Goal: Information Seeking & Learning: Learn about a topic

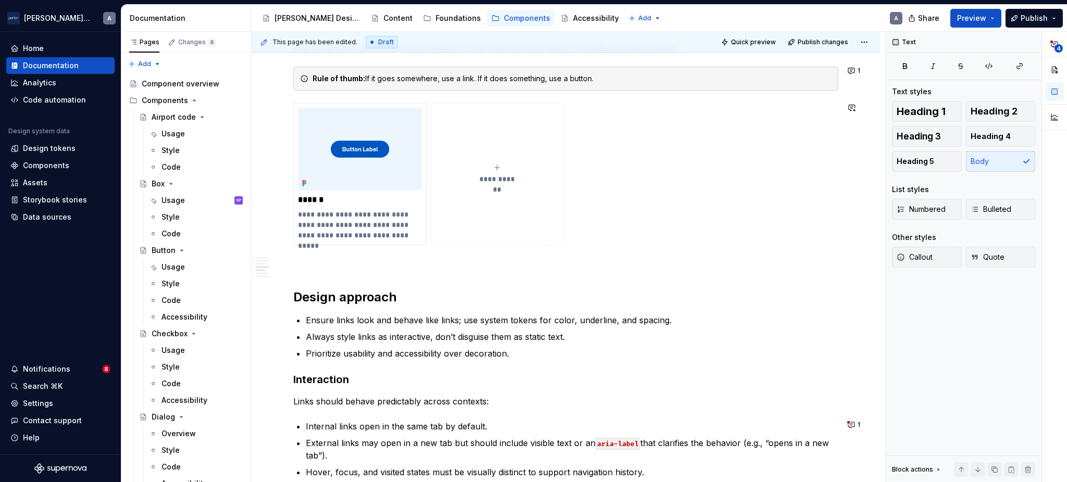
scroll to position [1042, 0]
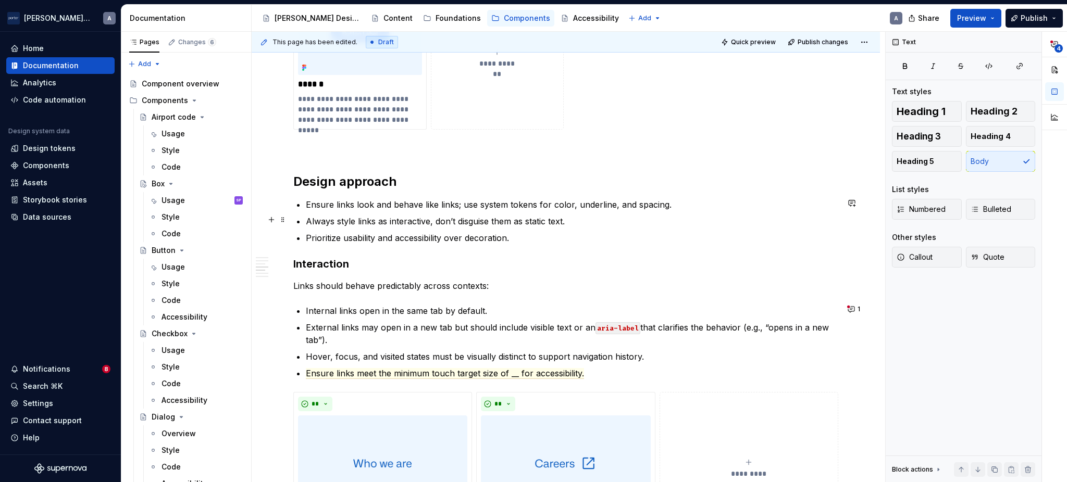
click at [534, 210] on ul "Ensure links look and behave like links; use system tokens for color, underline…" at bounding box center [572, 221] width 532 height 46
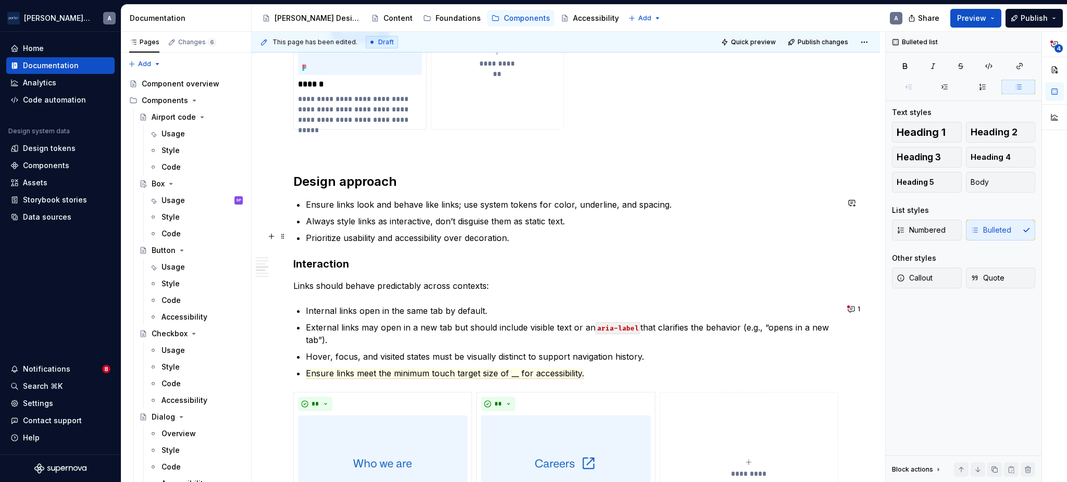
click at [558, 240] on p "Prioritize usability and accessibility over decoration." at bounding box center [572, 238] width 532 height 13
click at [502, 208] on p "Ensure links look and behave like links; use system tokens for color, underline…" at bounding box center [572, 204] width 532 height 13
click at [554, 255] on div "**********" at bounding box center [565, 16] width 545 height 1680
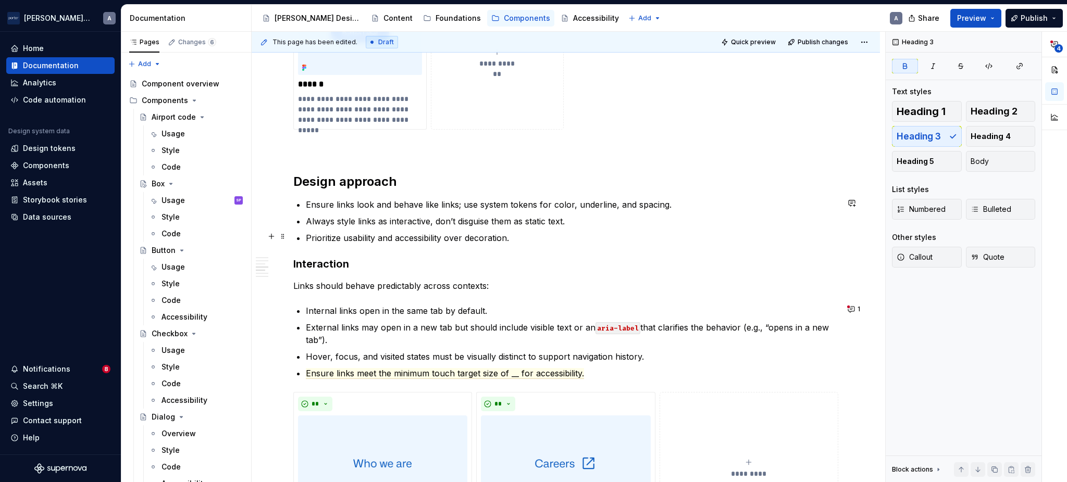
click at [527, 228] on ul "Ensure links look and behave like links; use system tokens for color, underline…" at bounding box center [572, 221] width 532 height 46
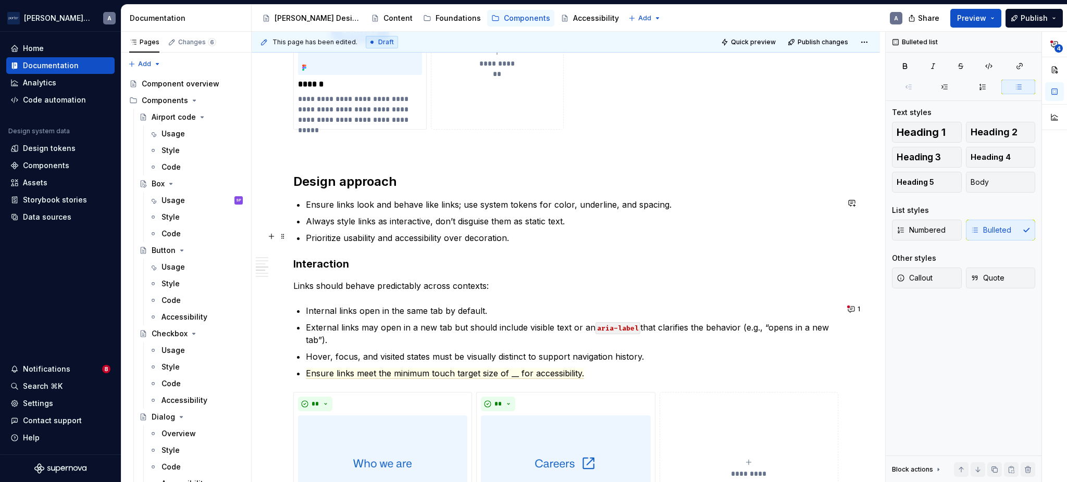
click at [522, 236] on p "Prioritize usability and accessibility over decoration." at bounding box center [572, 238] width 532 height 13
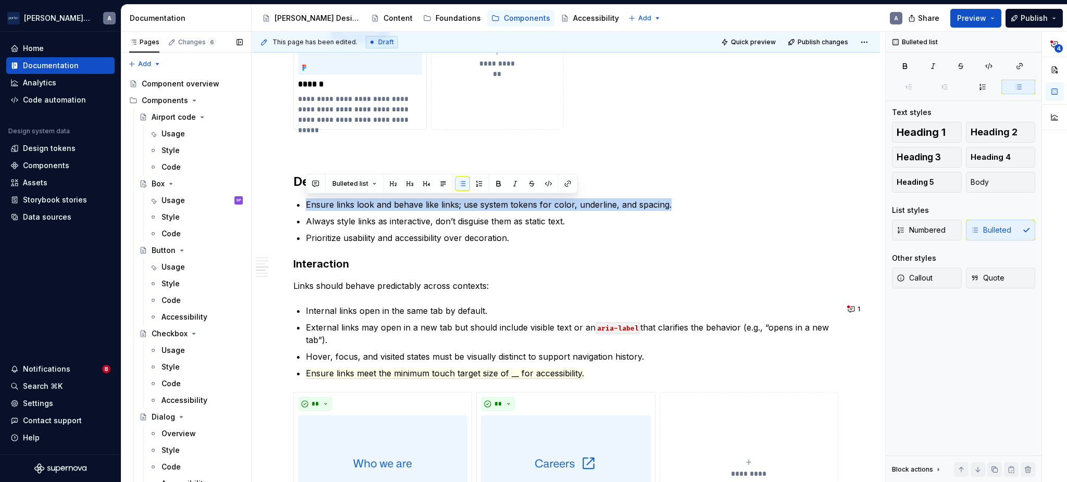
drag, startPoint x: 687, startPoint y: 202, endPoint x: 247, endPoint y: 196, distance: 439.7
click at [247, 196] on div "Pages Changes 6 Add Accessibility guide for tree Page tree. Navigate the tree w…" at bounding box center [593, 259] width 945 height 455
click at [312, 183] on button "button" at bounding box center [315, 184] width 15 height 15
click at [518, 118] on button "**********" at bounding box center [497, 58] width 133 height 142
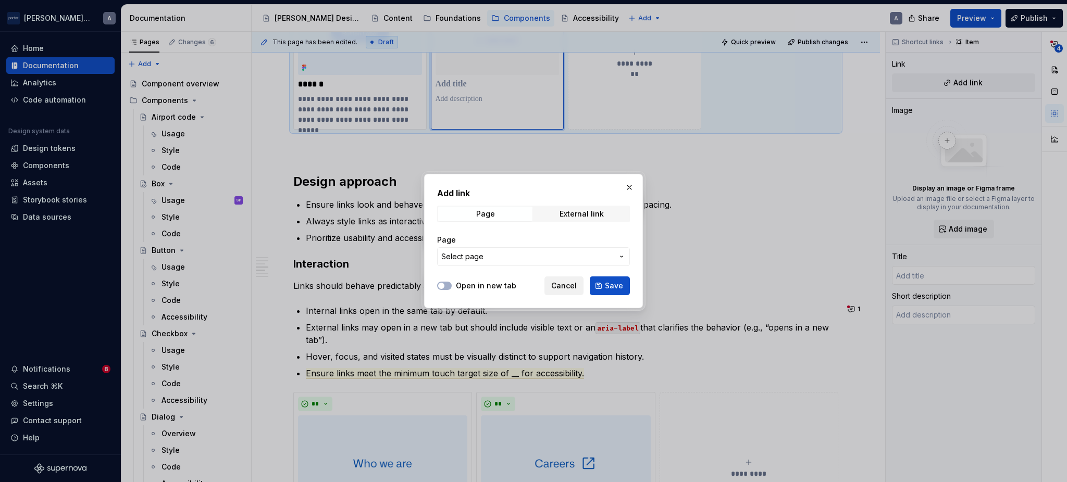
click at [570, 278] on button "Cancel" at bounding box center [563, 286] width 39 height 19
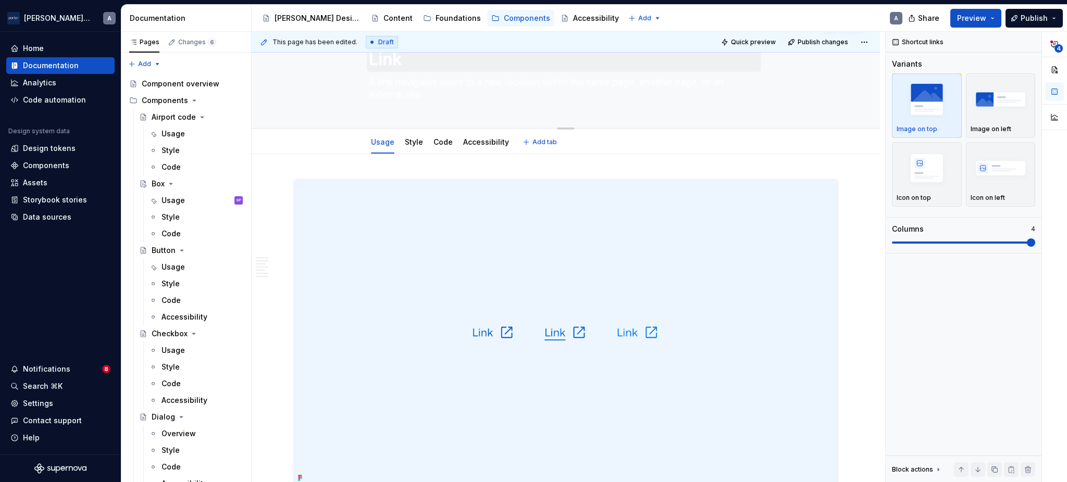
scroll to position [0, 0]
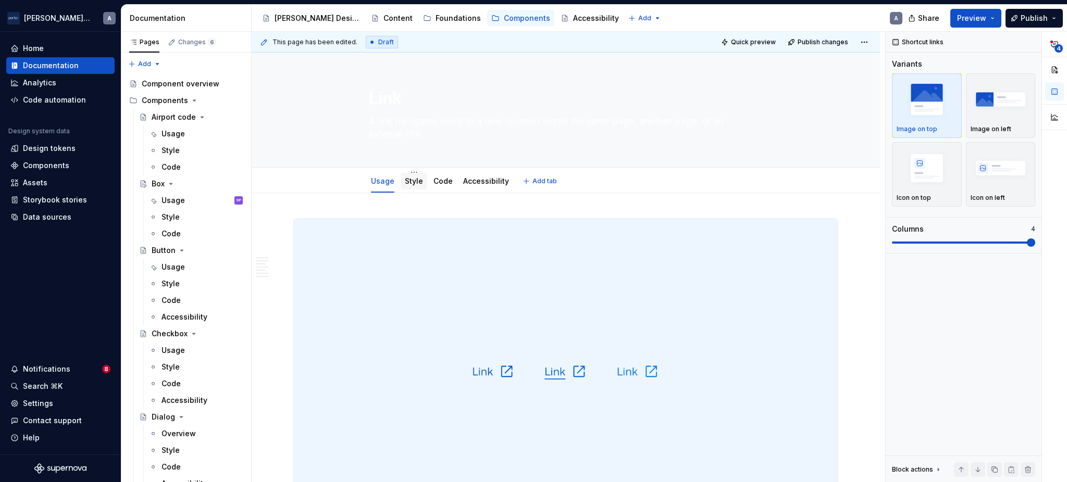
click at [415, 185] on link "Style" at bounding box center [414, 181] width 18 height 9
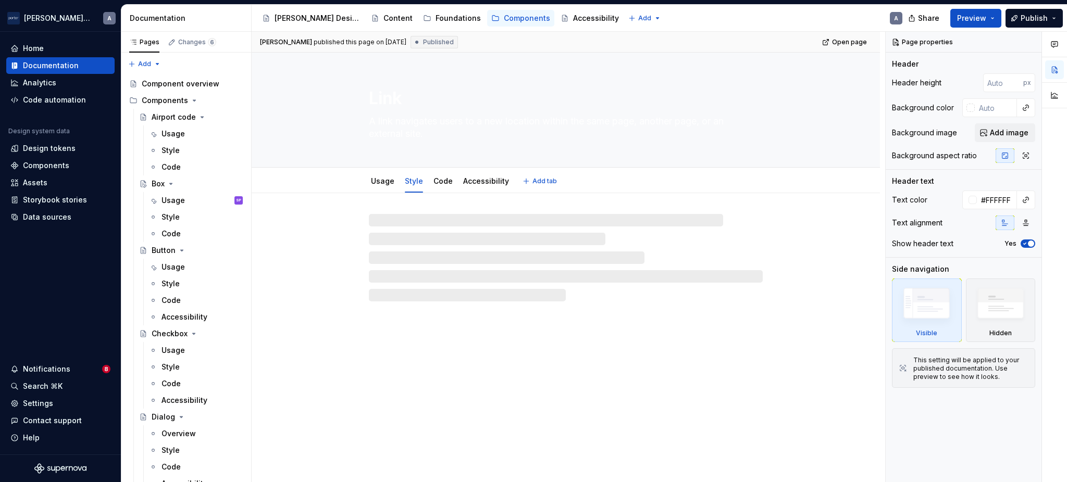
click at [414, 179] on link "Style" at bounding box center [414, 181] width 18 height 9
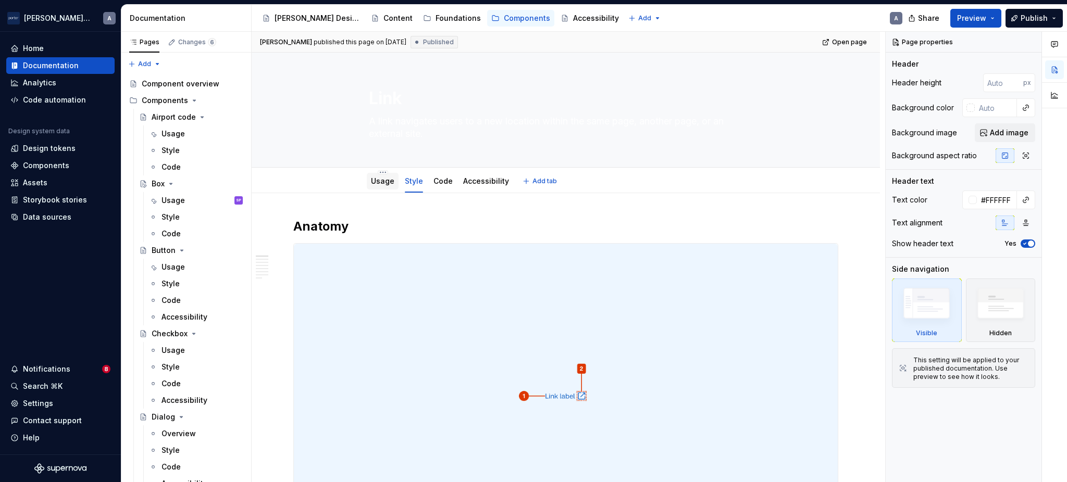
click at [386, 181] on link "Usage" at bounding box center [382, 181] width 23 height 9
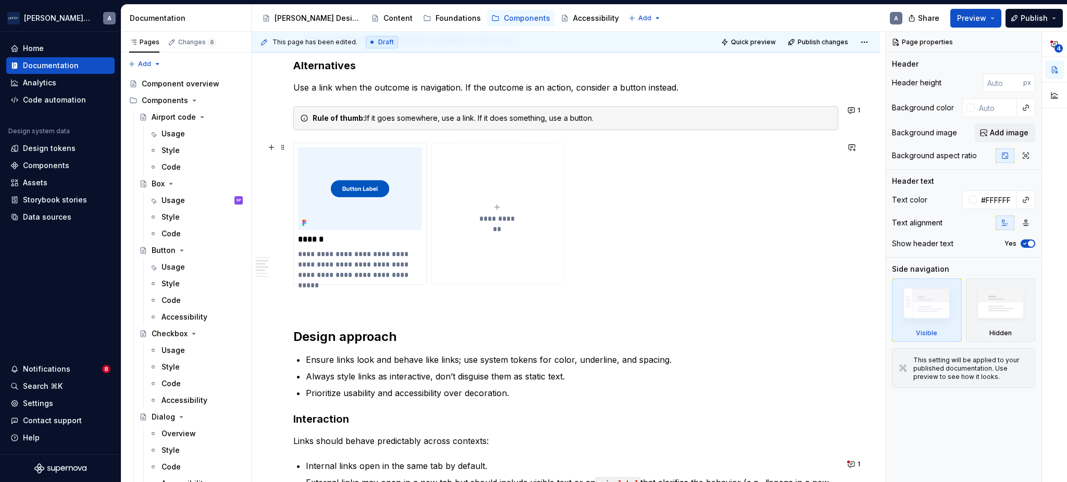
scroll to position [1042, 0]
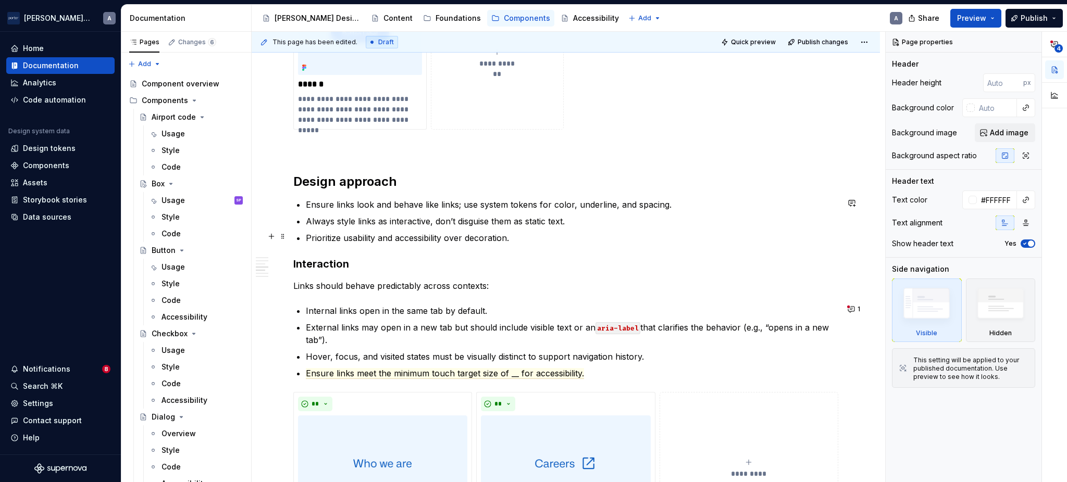
click at [527, 238] on p "Prioritize usability and accessibility over decoration." at bounding box center [572, 238] width 532 height 13
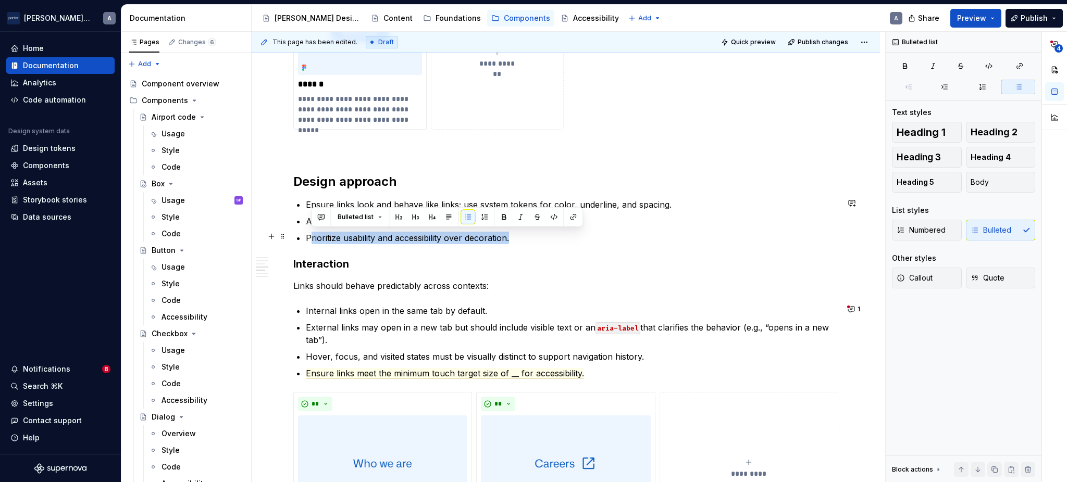
drag, startPoint x: 517, startPoint y: 237, endPoint x: 312, endPoint y: 242, distance: 205.3
click at [312, 242] on p "Prioritize usability and accessibility over decoration." at bounding box center [572, 238] width 532 height 13
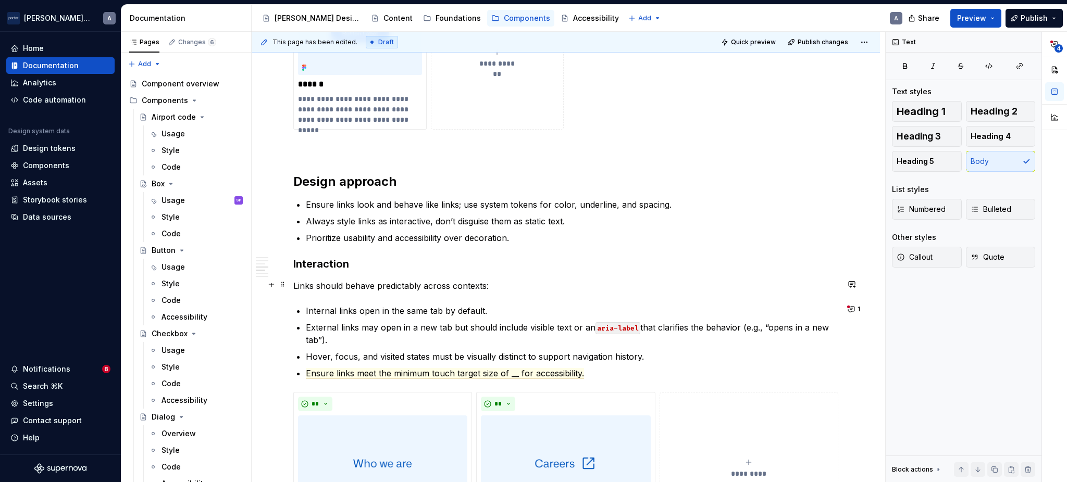
click at [622, 287] on p "Links should behave predictably across contexts:" at bounding box center [565, 286] width 545 height 13
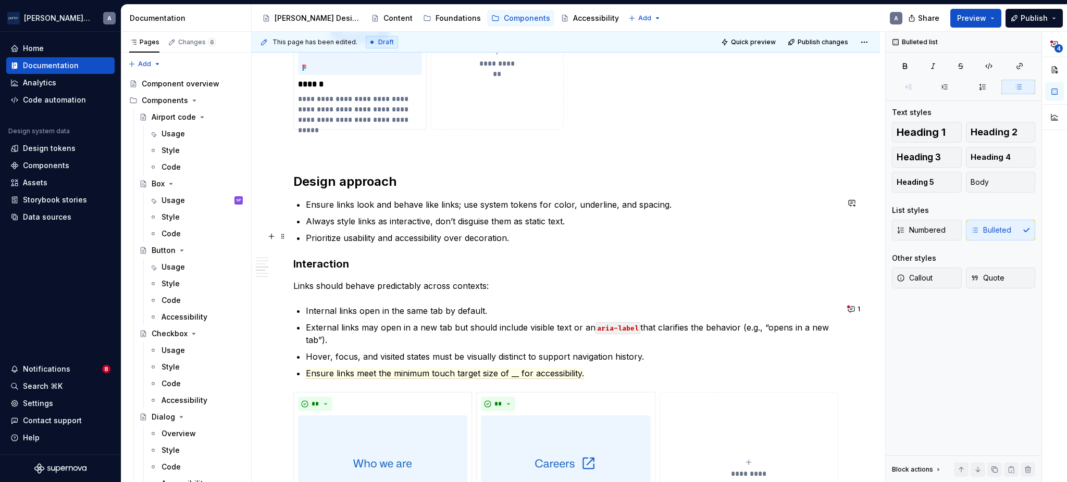
click at [542, 234] on p "Prioritize usability and accessibility over decoration." at bounding box center [572, 238] width 532 height 13
click at [581, 227] on ul "Ensure links look and behave like links; use system tokens for color, underline…" at bounding box center [572, 221] width 532 height 46
click at [586, 221] on p "Always style links as interactive, don’t disguise them as static text." at bounding box center [572, 221] width 532 height 13
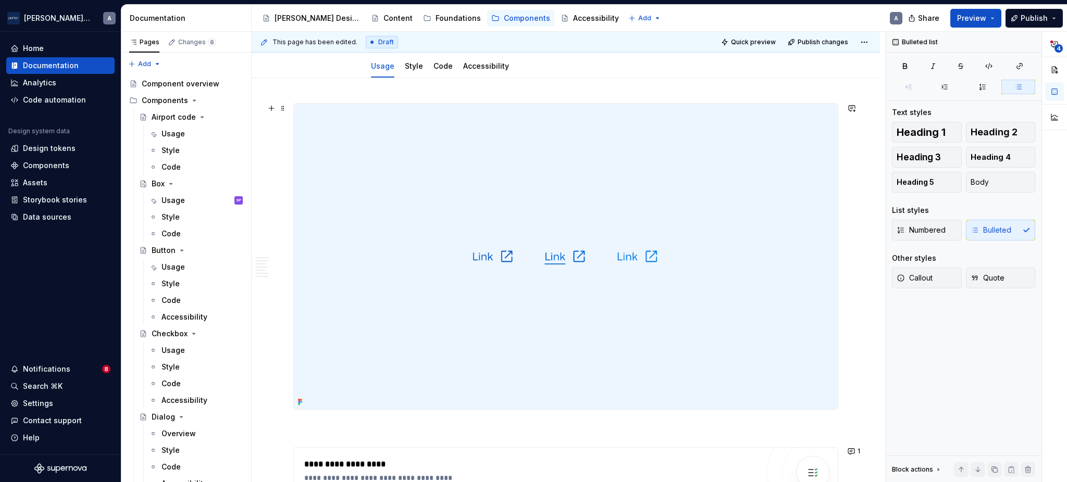
scroll to position [0, 0]
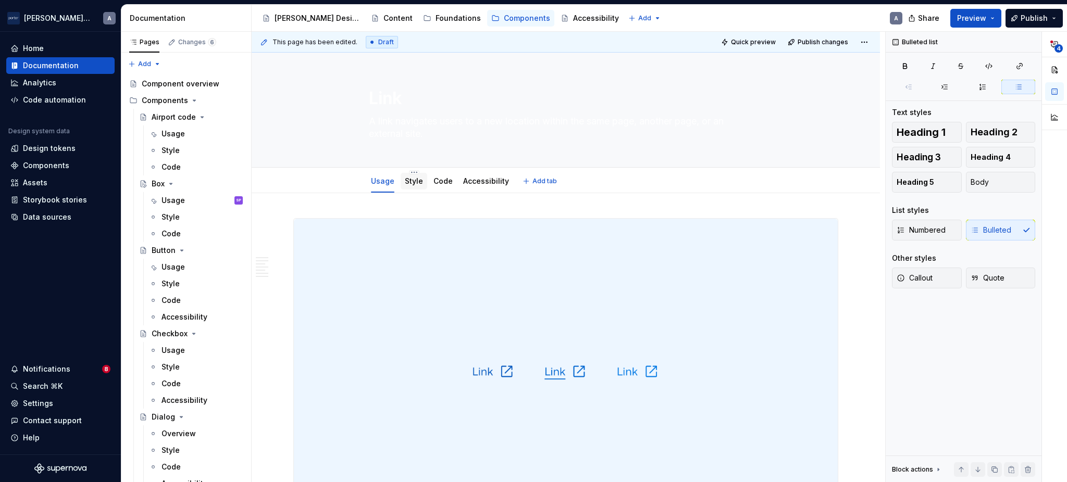
click at [405, 181] on link "Style" at bounding box center [414, 181] width 18 height 9
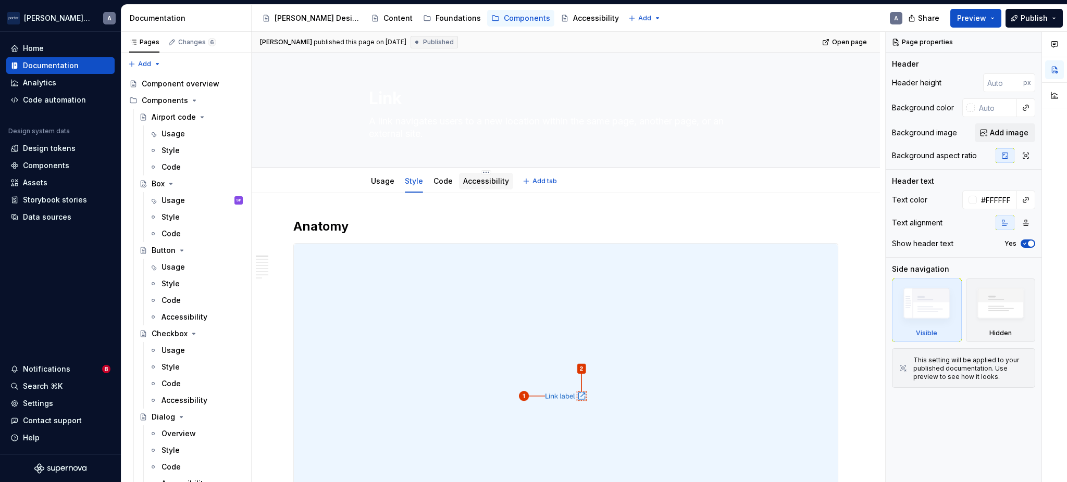
click at [479, 182] on link "Accessibility" at bounding box center [486, 181] width 46 height 9
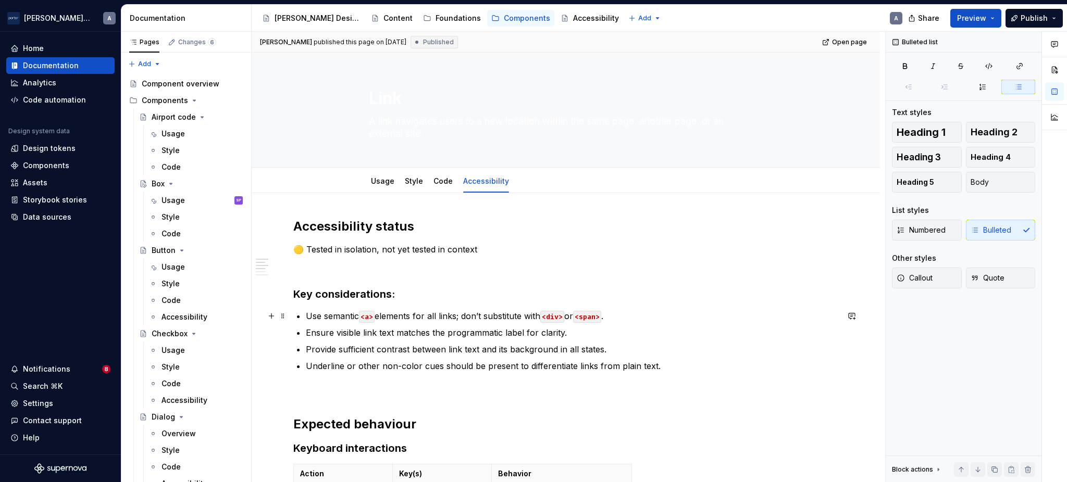
click at [669, 316] on p "Use semantic <a> elements for all links; don’t substitute with <div> or <span> ." at bounding box center [572, 316] width 532 height 13
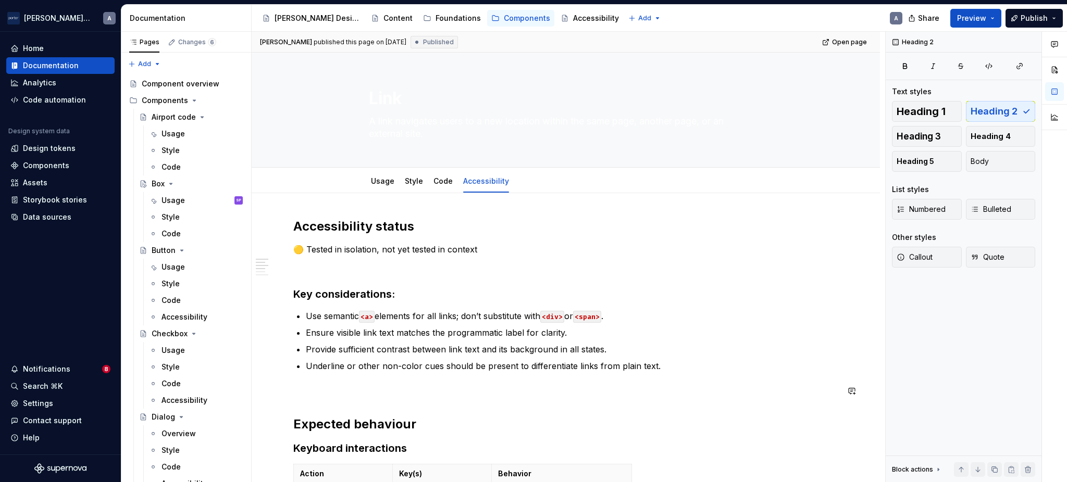
click at [359, 395] on p at bounding box center [565, 391] width 545 height 13
click at [452, 328] on p "Ensure visible link text matches the programmatic label for clarity." at bounding box center [572, 333] width 532 height 13
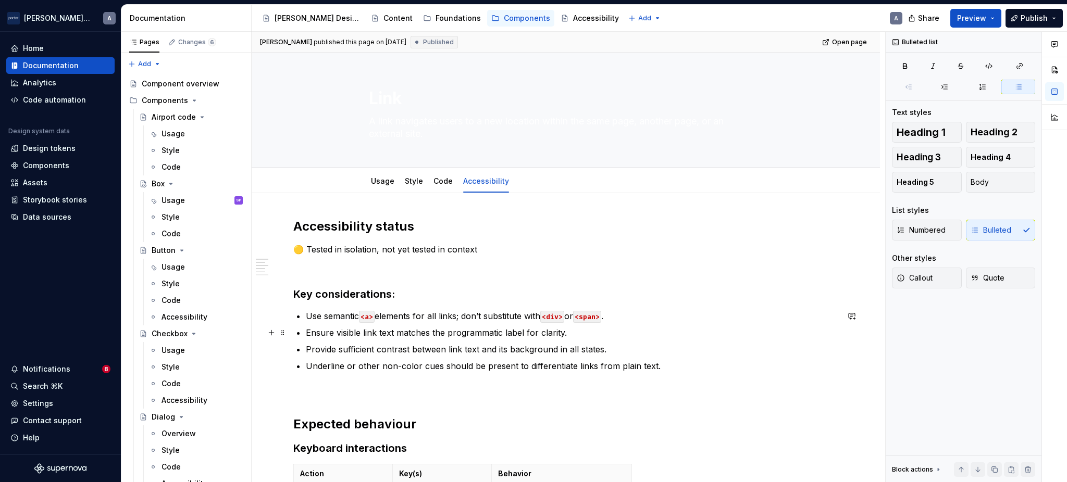
click at [522, 329] on p "Ensure visible link text matches the programmatic label for clarity." at bounding box center [572, 333] width 532 height 13
click at [581, 337] on p "Ensure visible link text matches the programmatic label for clarity." at bounding box center [572, 333] width 532 height 13
click at [614, 353] on p "Provide sufficient contrast between link text and its background in all states." at bounding box center [572, 349] width 532 height 13
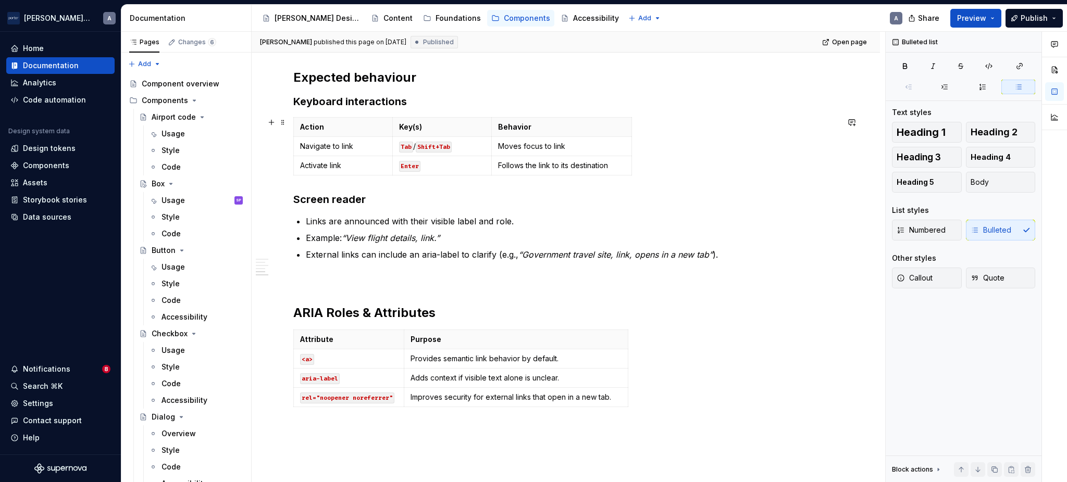
scroll to position [457, 0]
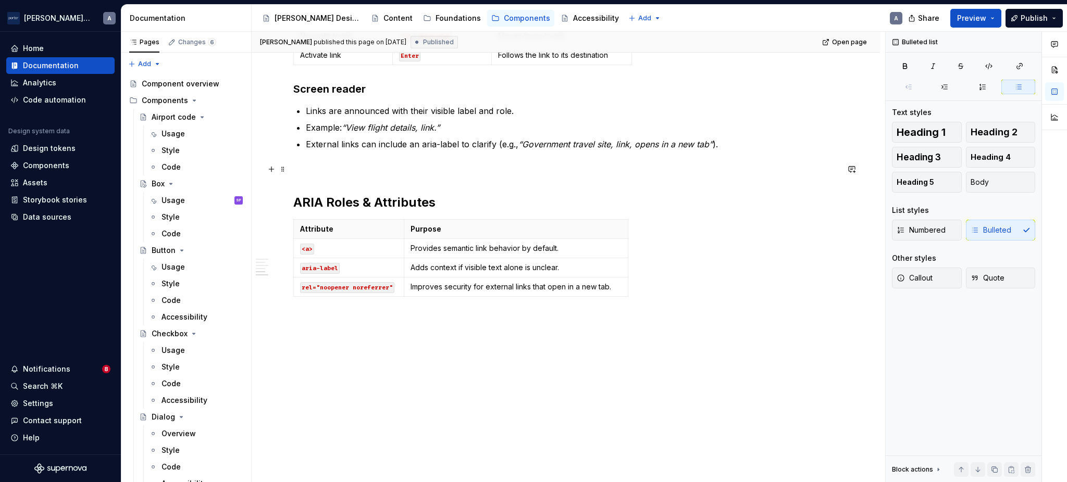
click at [582, 167] on p at bounding box center [565, 169] width 545 height 13
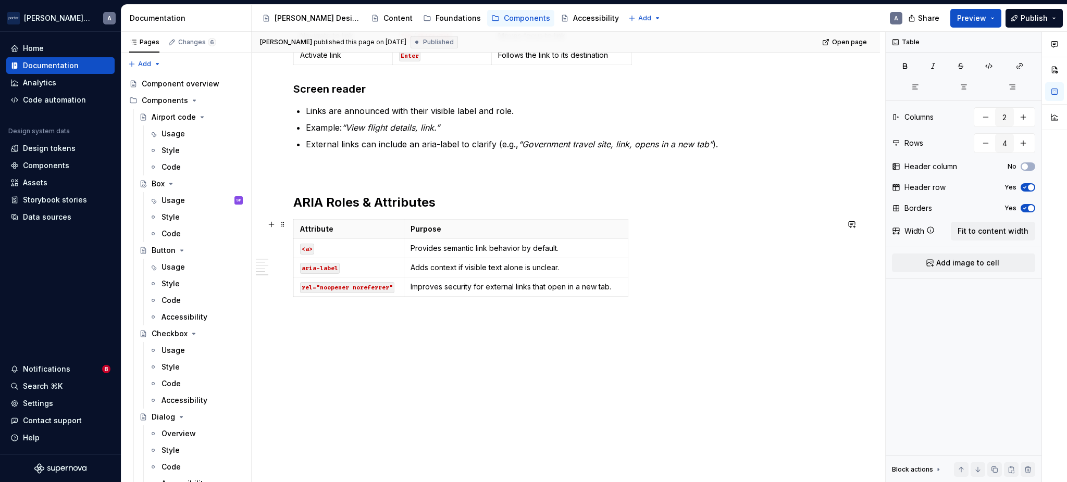
click at [629, 292] on div "Attribute Purpose <a> Provides semantic link behavior by default. aria-label Ad…" at bounding box center [565, 260] width 545 height 82
click at [615, 292] on td "Improves security for external links that open in a new tab." at bounding box center [516, 287] width 224 height 19
click at [312, 286] on code "rel="noopener noreferrer"" at bounding box center [347, 287] width 94 height 11
click at [322, 285] on code "rel="noopener noreferrer"" at bounding box center [347, 287] width 94 height 11
click at [589, 342] on div "Accessibility status 🟡 Tested in isolation, not yet tested in context Key consi…" at bounding box center [566, 110] width 628 height 748
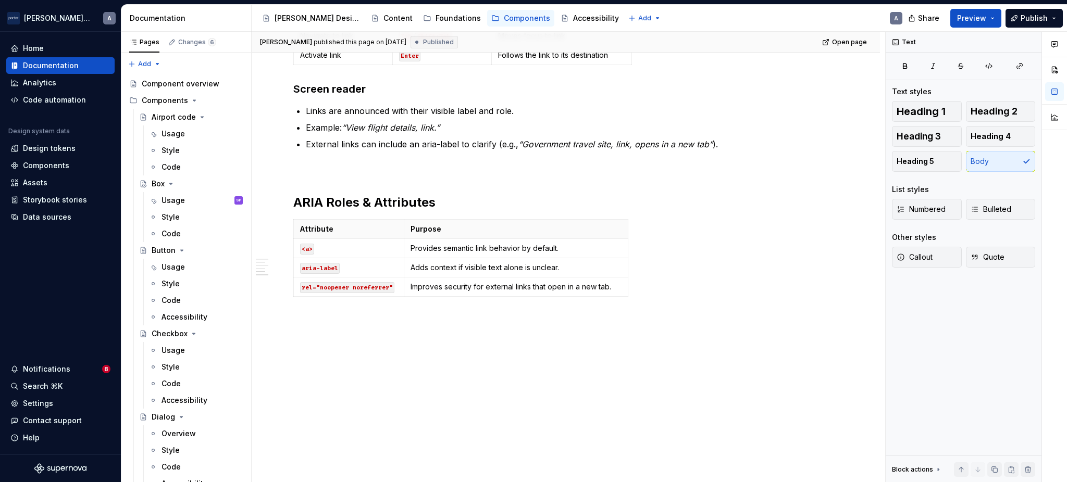
type textarea "*"
